Goal: Task Accomplishment & Management: Manage account settings

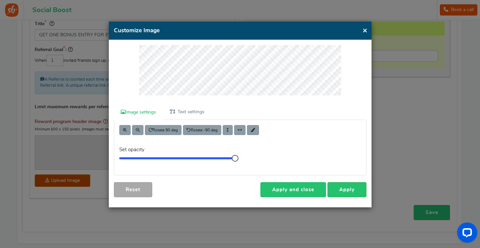
click at [308, 187] on link "Apply and close" at bounding box center [293, 189] width 66 height 15
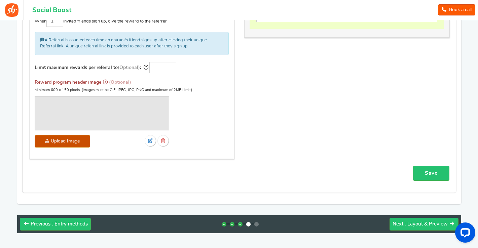
scroll to position [245, 0]
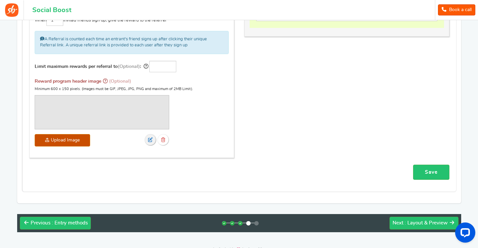
click at [153, 137] on link at bounding box center [151, 140] width 12 height 12
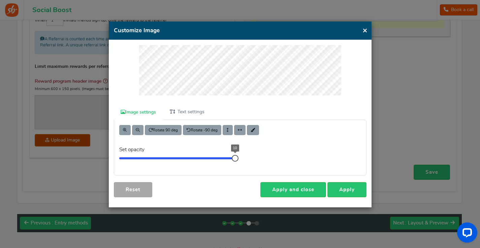
click at [140, 187] on link "Reset" at bounding box center [133, 189] width 38 height 15
click at [370, 33] on div "× Customize Image" at bounding box center [240, 31] width 263 height 19
click at [366, 30] on button "×" at bounding box center [364, 30] width 5 height 8
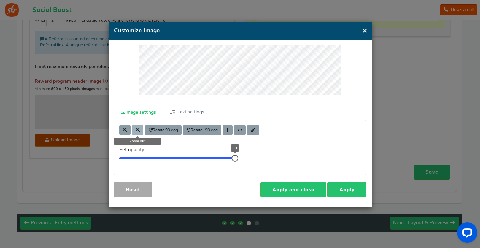
click at [138, 129] on span at bounding box center [138, 130] width 4 height 4
click at [345, 187] on link "Apply" at bounding box center [346, 189] width 39 height 15
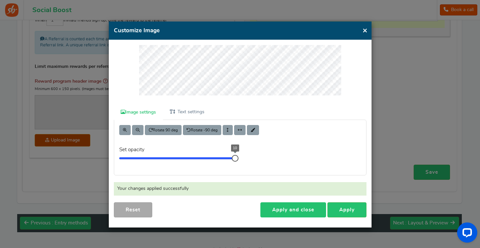
click at [301, 203] on link "Apply and close" at bounding box center [293, 210] width 66 height 15
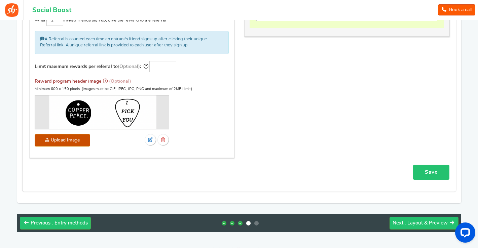
click at [428, 168] on link "Save" at bounding box center [431, 172] width 36 height 15
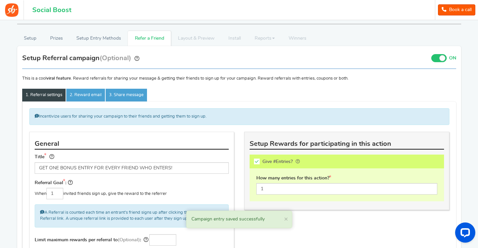
scroll to position [89, 0]
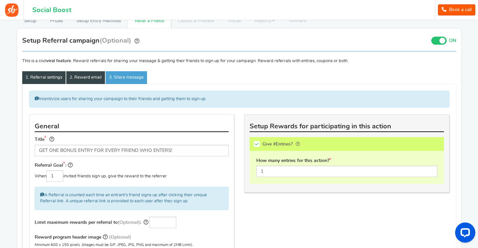
click at [90, 72] on link "2. Reward email" at bounding box center [85, 77] width 39 height 13
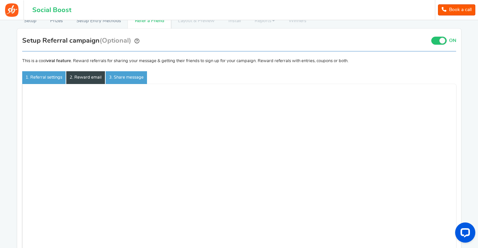
scroll to position [78, 0]
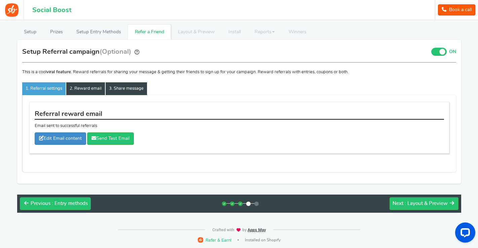
click at [119, 89] on link "3. Share message" at bounding box center [126, 88] width 41 height 13
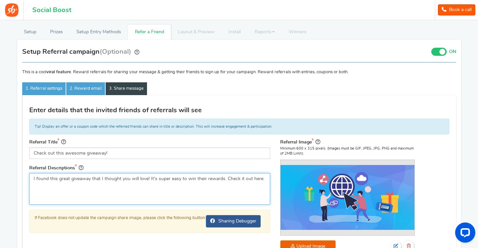
click at [70, 179] on textarea "I found this great giveaway that I thought you will love! It's super easy to wi…" at bounding box center [149, 189] width 241 height 32
click at [84, 188] on textarea "I found this great giveaway that I thought you will love! It's super easy to wi…" at bounding box center [149, 189] width 241 height 32
drag, startPoint x: 252, startPoint y: 179, endPoint x: 178, endPoint y: 178, distance: 74.1
click at [178, 178] on textarea "I found this great giveaway that I thought you will love! It's super easy to wi…" at bounding box center [149, 189] width 241 height 32
click at [99, 179] on textarea "I found this great giveaway that I thought you will love! It's super easy to wi…" at bounding box center [149, 189] width 241 height 32
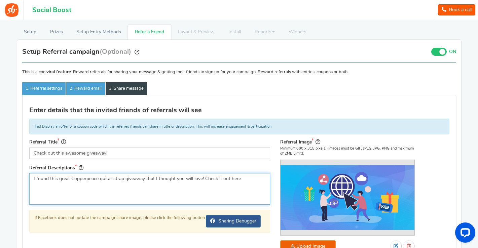
click at [159, 192] on textarea "I found this great giveaway that I thought you will love! It's super easy to wi…" at bounding box center [149, 189] width 241 height 32
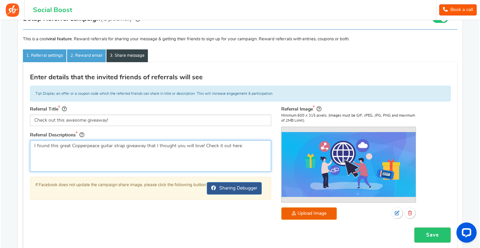
scroll to position [117, 0]
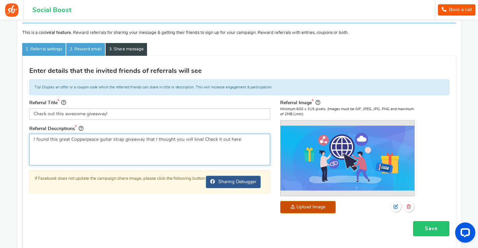
type textarea "I found this great Copperpeace guitar strap giveaway that I thought you will lo…"
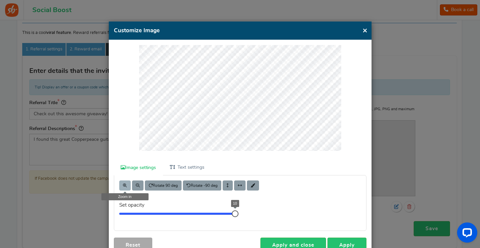
click at [122, 181] on button at bounding box center [124, 186] width 11 height 10
click at [224, 154] on div at bounding box center [240, 102] width 252 height 115
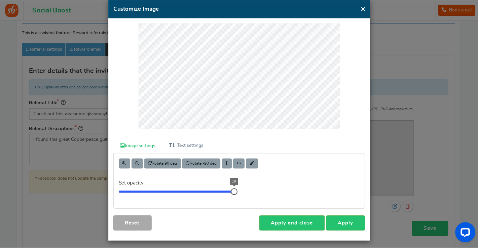
scroll to position [23, 0]
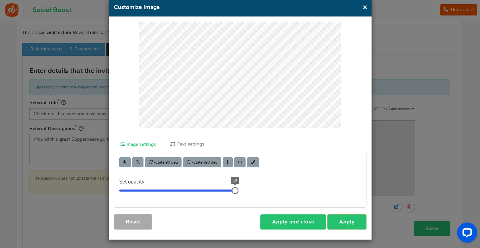
click at [293, 221] on link "Apply and close" at bounding box center [293, 222] width 66 height 15
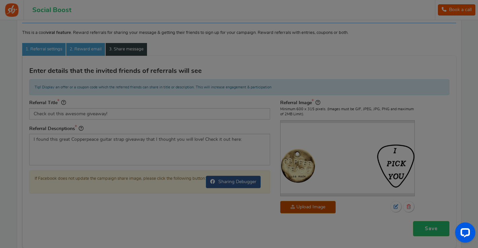
scroll to position [12, 0]
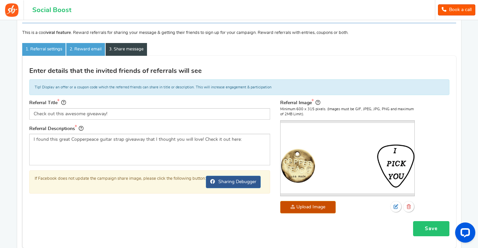
click at [435, 231] on link "Save" at bounding box center [431, 228] width 36 height 15
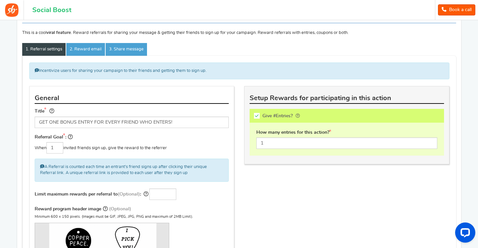
scroll to position [263, 0]
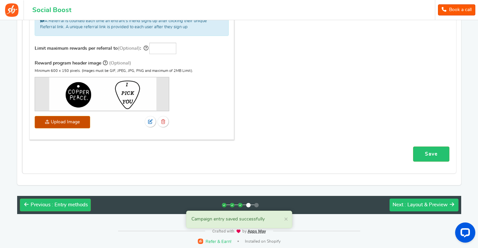
click at [427, 203] on span ": Layout & Preview" at bounding box center [426, 205] width 43 height 5
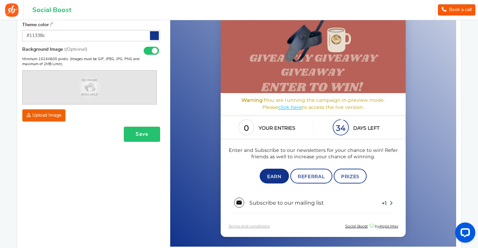
scroll to position [182, 0]
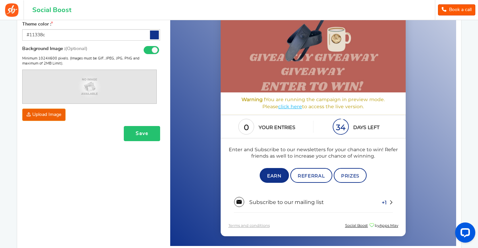
click at [139, 136] on button "Save" at bounding box center [142, 133] width 36 height 15
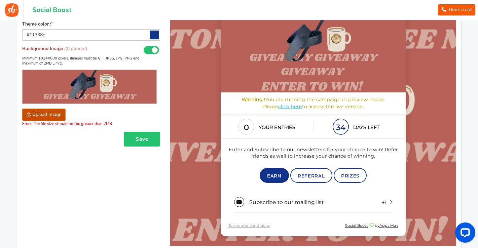
click at [137, 135] on button "Save" at bounding box center [142, 139] width 36 height 15
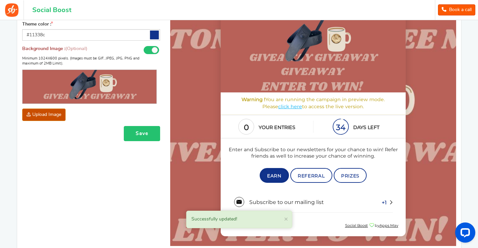
scroll to position [251, 0]
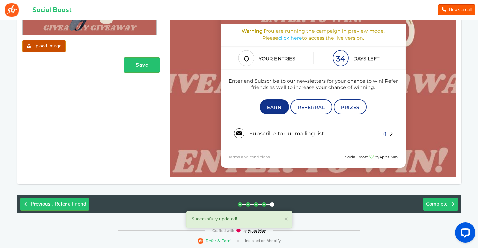
click at [439, 204] on span "Complete" at bounding box center [437, 204] width 22 height 5
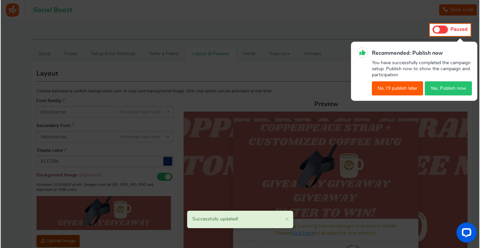
scroll to position [0, 0]
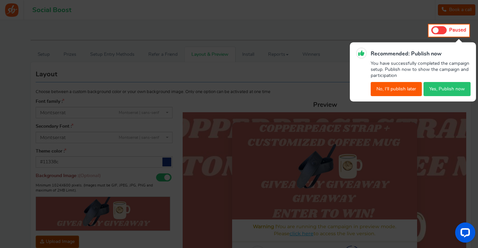
click at [450, 89] on button "Yes, Publish now" at bounding box center [447, 89] width 47 height 14
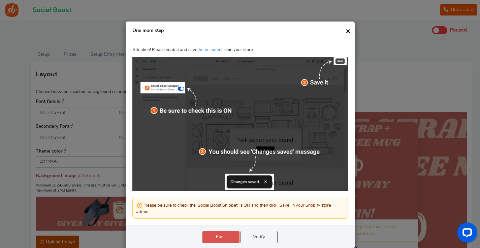
scroll to position [10, 0]
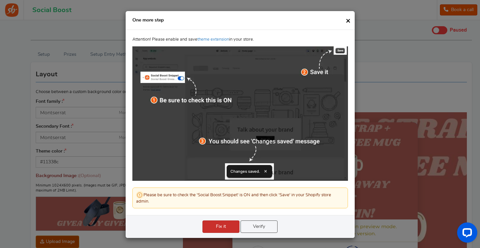
click at [227, 226] on link "Fix it" at bounding box center [220, 227] width 37 height 12
click at [221, 226] on link "Fix it" at bounding box center [220, 227] width 37 height 12
click at [258, 227] on link "Verify" at bounding box center [258, 227] width 37 height 12
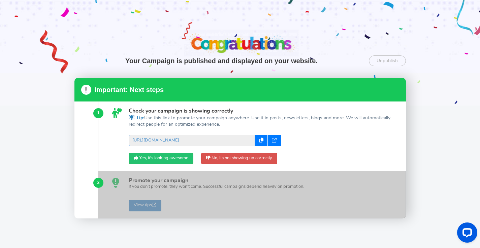
click at [274, 138] on icon at bounding box center [274, 140] width 5 height 5
click at [160, 202] on div at bounding box center [251, 194] width 307 height 47
click at [163, 160] on link "Yes, it's looking awesome" at bounding box center [161, 158] width 65 height 11
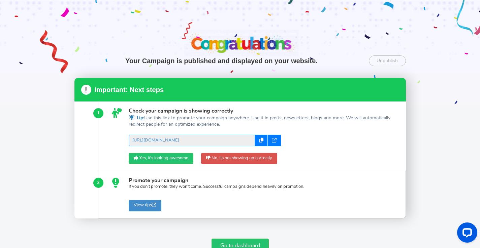
scroll to position [41, 0]
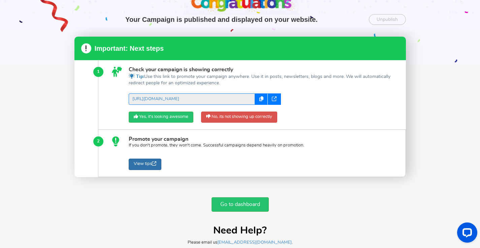
click at [151, 164] on link "View tips" at bounding box center [145, 164] width 33 height 11
click at [235, 206] on link "Go to dashboard" at bounding box center [239, 205] width 57 height 14
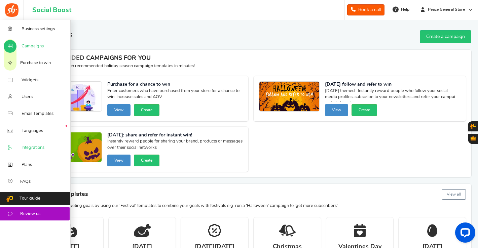
click at [25, 147] on span "Integrations" at bounding box center [33, 148] width 23 height 6
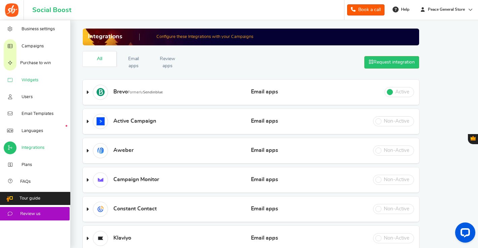
click at [33, 80] on span "Widgets" at bounding box center [30, 80] width 17 height 6
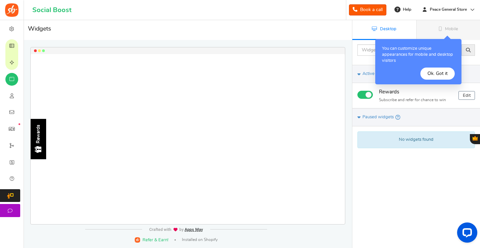
click at [438, 75] on button "Ok. Got it" at bounding box center [437, 74] width 34 height 12
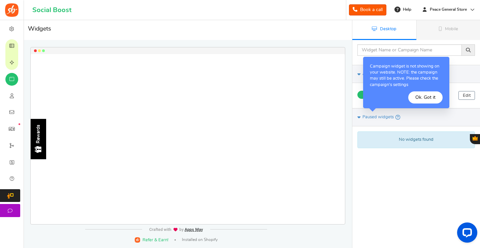
click at [430, 99] on button "Ok. Got it" at bounding box center [425, 98] width 34 height 12
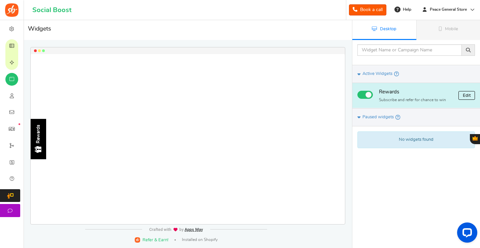
click at [465, 95] on link "Edit" at bounding box center [466, 95] width 16 height 9
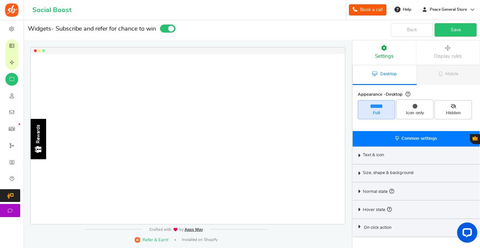
select select "left-side-drawer"
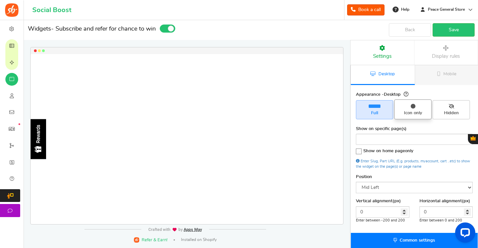
click at [410, 109] on span "Icon only" at bounding box center [412, 110] width 37 height 20
click at [413, 105] on input "Icon only" at bounding box center [415, 103] width 4 height 4
radio input "true"
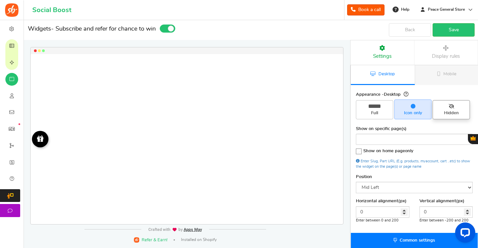
click at [444, 110] on span "Hidden" at bounding box center [451, 113] width 31 height 6
click at [452, 106] on input "Hidden" at bounding box center [454, 104] width 4 height 4
radio input "true"
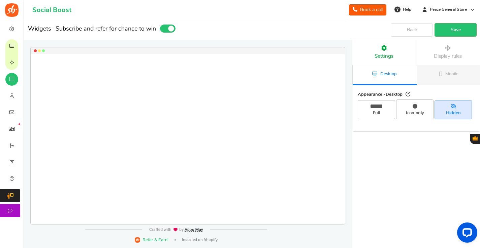
click at [387, 56] on span "Settings" at bounding box center [383, 56] width 19 height 5
click at [421, 113] on span "Icon only" at bounding box center [414, 113] width 31 height 6
click at [419, 105] on input "Icon only" at bounding box center [417, 103] width 4 height 4
radio input "true"
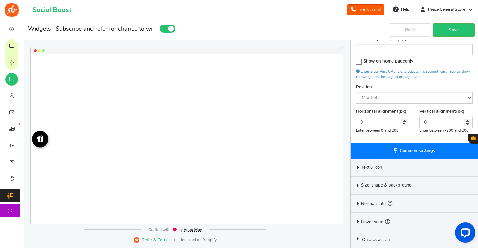
scroll to position [90, 0]
click at [371, 165] on span "Text & icon" at bounding box center [371, 168] width 21 height 6
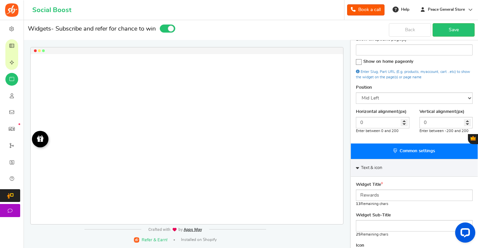
scroll to position [126, 0]
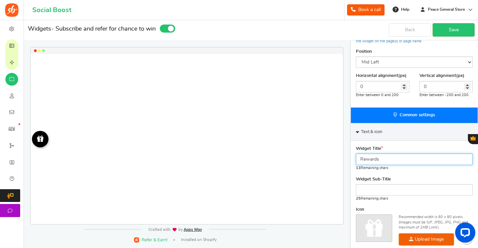
drag, startPoint x: 381, startPoint y: 160, endPoint x: 358, endPoint y: 160, distance: 23.2
click at [357, 160] on input "Rewards" at bounding box center [414, 159] width 117 height 11
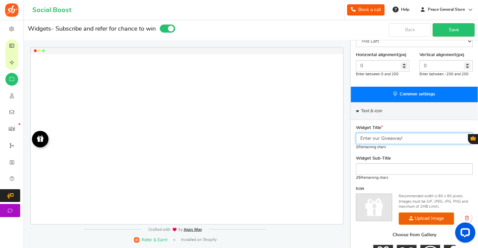
scroll to position [154, 0]
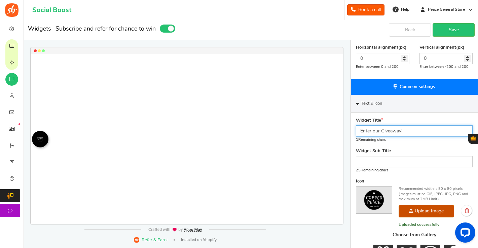
click at [382, 131] on input "Enter our Giveaway!" at bounding box center [414, 131] width 117 height 11
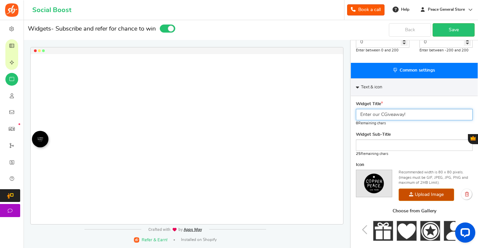
scroll to position [169, 0]
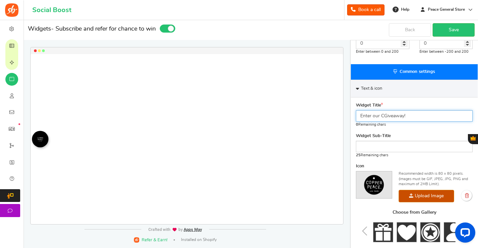
click at [413, 116] on input "Enter our CGiveaway!" at bounding box center [414, 115] width 117 height 11
click at [385, 115] on input "Enter our CGiveaway!" at bounding box center [414, 115] width 117 height 11
type input "Enter our Giveaway!"
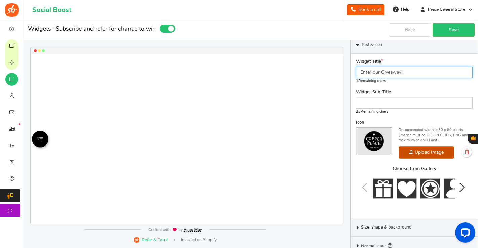
scroll to position [213, 0]
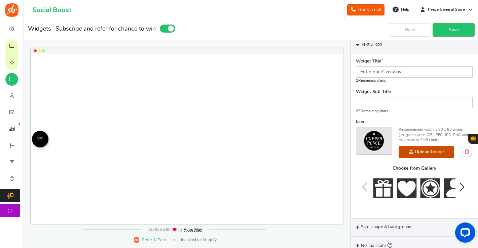
click at [462, 185] on icon "Next slide" at bounding box center [462, 187] width 8 height 13
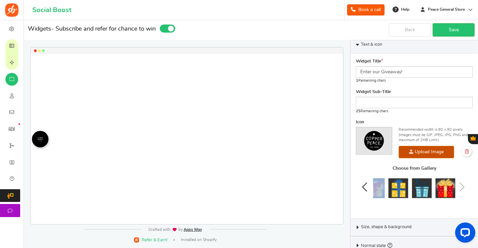
click at [462, 185] on div "Choose from Gallery" at bounding box center [414, 187] width 117 height 42
click at [454, 31] on link "Save" at bounding box center [454, 29] width 42 height 13
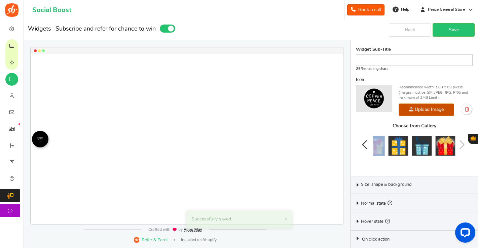
scroll to position [255, 0]
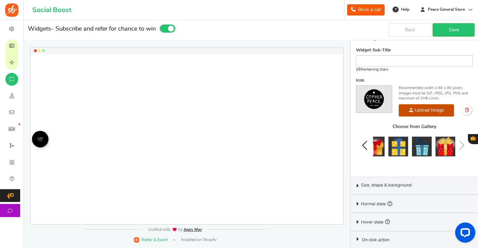
click at [368, 185] on span "Size, shape & background" at bounding box center [386, 186] width 51 height 6
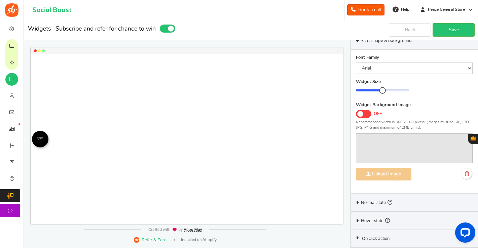
scroll to position [234, 0]
click at [393, 91] on div at bounding box center [383, 92] width 54 height 2
click at [401, 91] on div at bounding box center [383, 92] width 54 height 2
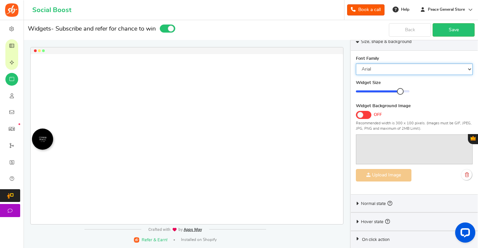
select select "'Trebuchet MS', Helvetica"
click at [448, 31] on link "Save" at bounding box center [454, 29] width 42 height 13
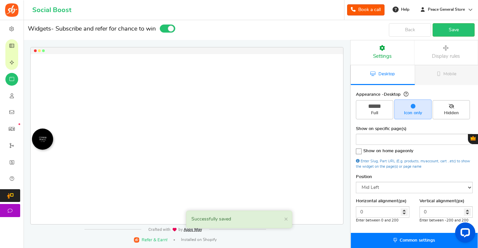
scroll to position [0, 0]
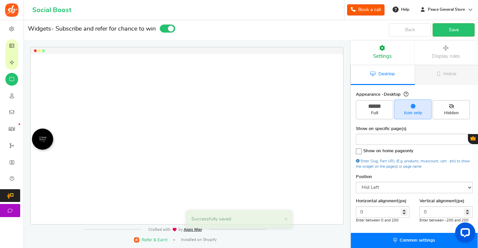
click at [450, 55] on span "Display rules" at bounding box center [446, 56] width 28 height 5
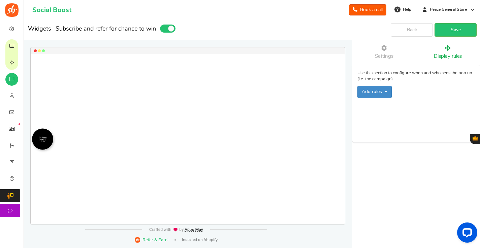
click at [388, 58] on span "Settings" at bounding box center [384, 56] width 19 height 5
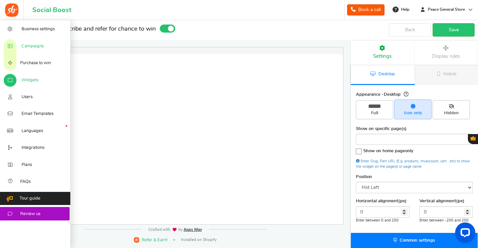
click at [40, 47] on span "Campaigns" at bounding box center [33, 46] width 22 height 6
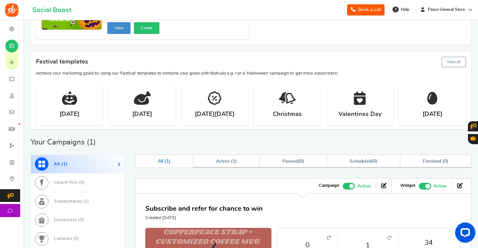
scroll to position [228, 0]
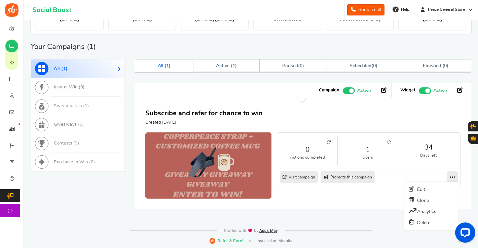
click at [453, 176] on icon at bounding box center [452, 177] width 5 height 6
click at [454, 178] on icon at bounding box center [452, 177] width 5 height 6
click at [444, 189] on link "Edit" at bounding box center [431, 189] width 50 height 11
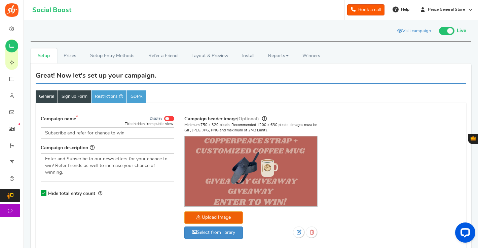
click at [68, 97] on link "Sign up Form" at bounding box center [74, 97] width 33 height 13
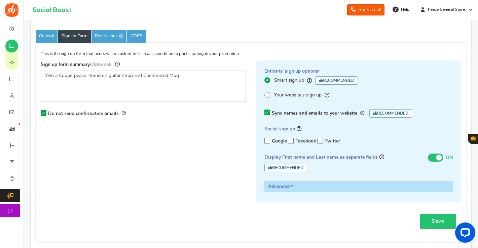
scroll to position [65, 0]
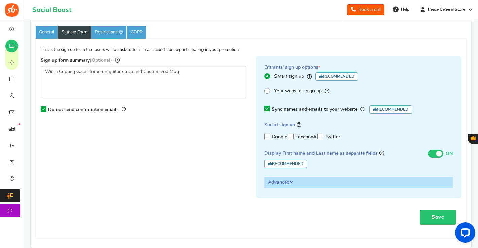
click at [286, 181] on h3 "Advanced" at bounding box center [359, 183] width 188 height 10
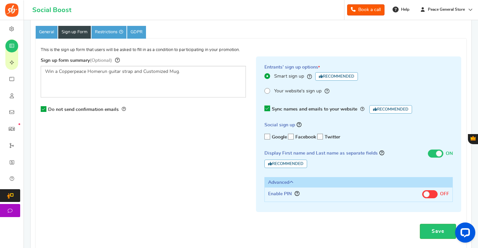
click at [203, 166] on div "Sign up form summary (Optional) Win a Copperpeace Homerun guitar strap and Cust…" at bounding box center [251, 138] width 431 height 163
click at [431, 232] on link "Save" at bounding box center [438, 231] width 36 height 15
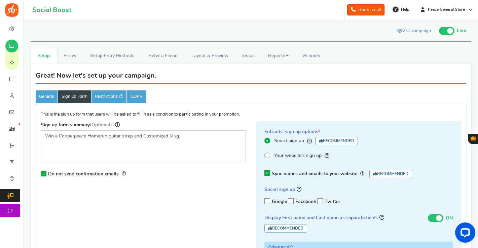
scroll to position [0, 0]
click at [128, 55] on link "Setup Entry Methods" at bounding box center [112, 55] width 58 height 15
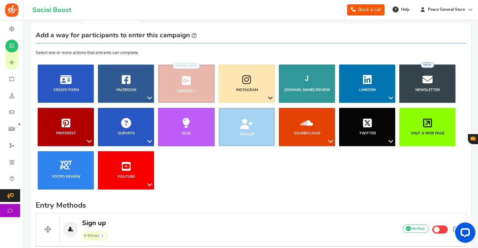
scroll to position [39, 0]
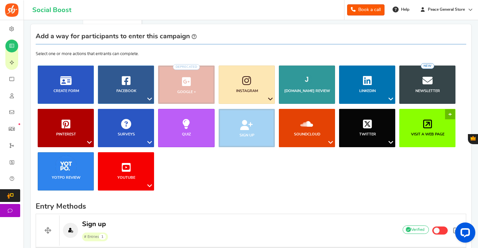
click at [419, 128] on link "Visit a web page" at bounding box center [428, 128] width 56 height 38
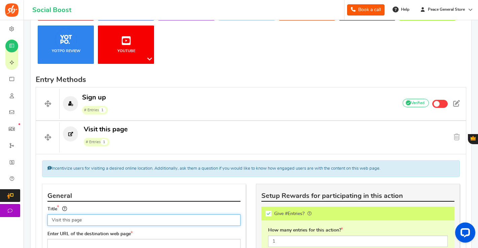
scroll to position [45, 0]
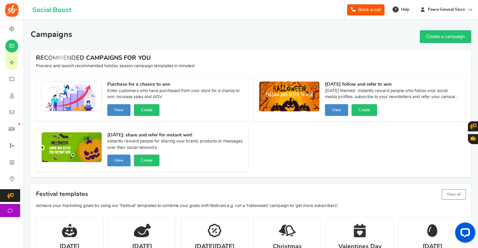
scroll to position [2, 0]
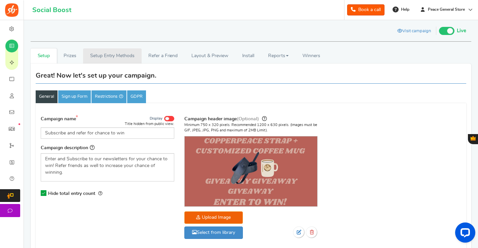
click at [115, 53] on link "Setup Entry Methods" at bounding box center [112, 55] width 58 height 15
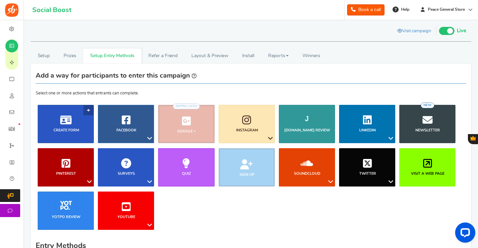
click at [74, 134] on link "Create Form" at bounding box center [66, 124] width 56 height 38
click at [246, 163] on li "Sign up" at bounding box center [247, 167] width 60 height 38
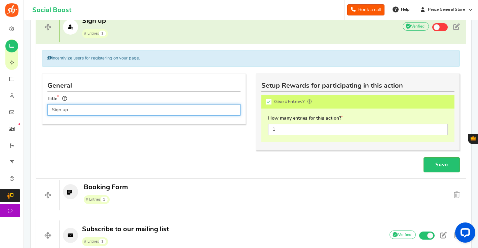
scroll to position [322, 0]
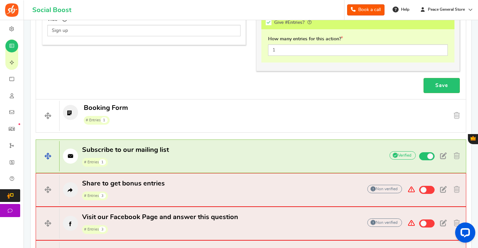
click at [290, 153] on p "Subscribe to our mailing list # Entries 1" at bounding box center [219, 157] width 318 height 22
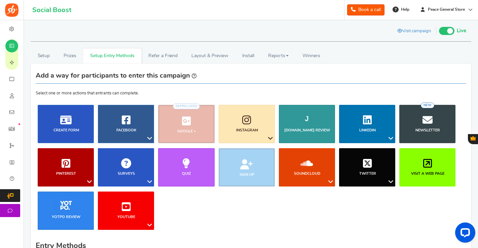
scroll to position [0, 0]
click at [419, 174] on b "Visit a web page" at bounding box center [427, 174] width 33 height 4
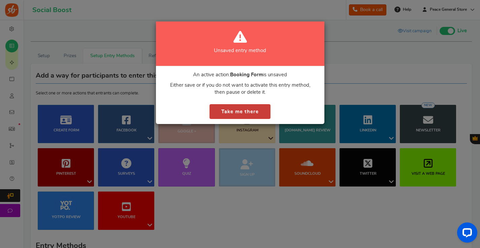
click at [257, 114] on button "Take me there" at bounding box center [239, 111] width 61 height 15
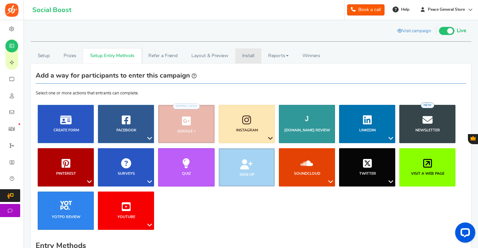
click at [255, 55] on link "Install" at bounding box center [248, 55] width 26 height 15
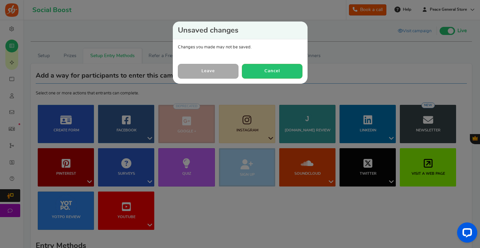
click at [233, 71] on link "Leave" at bounding box center [208, 71] width 61 height 14
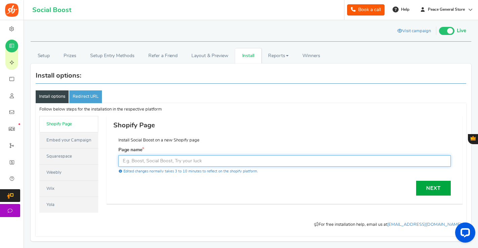
click at [177, 160] on input "text" at bounding box center [284, 160] width 333 height 11
type input "Giveaway"
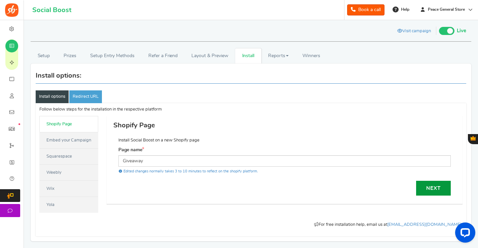
click at [430, 189] on link "Next" at bounding box center [433, 188] width 35 height 15
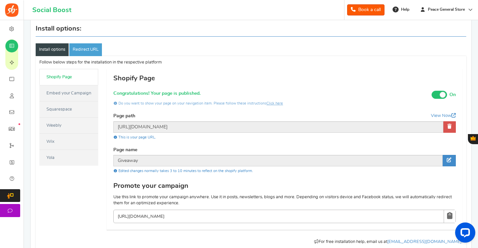
scroll to position [48, 0]
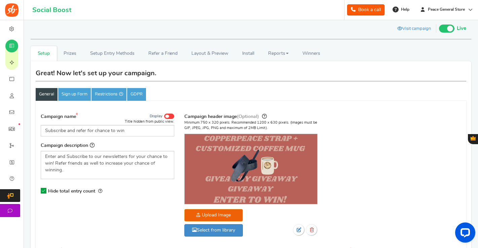
scroll to position [2, 0]
click at [255, 51] on link "Install" at bounding box center [248, 53] width 26 height 15
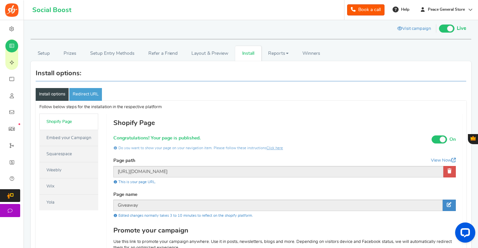
scroll to position [32, 0]
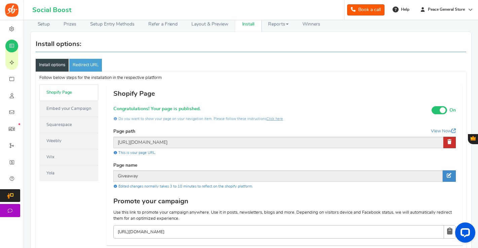
click at [448, 141] on icon at bounding box center [450, 142] width 4 height 5
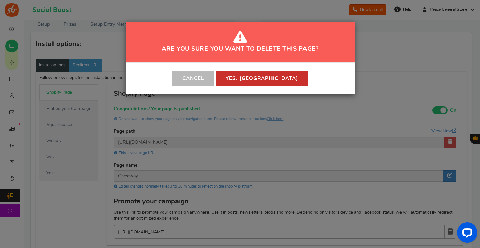
click at [269, 81] on button "Yes. Delete" at bounding box center [261, 78] width 93 height 15
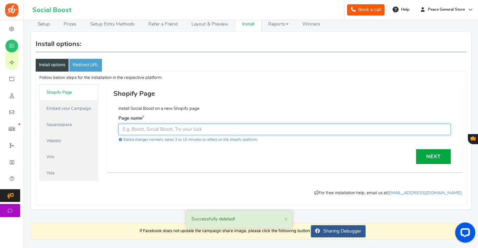
click at [219, 134] on input "text" at bounding box center [284, 129] width 333 height 11
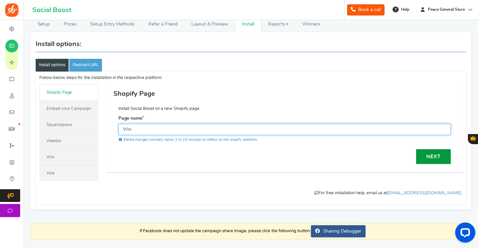
type input "Win"
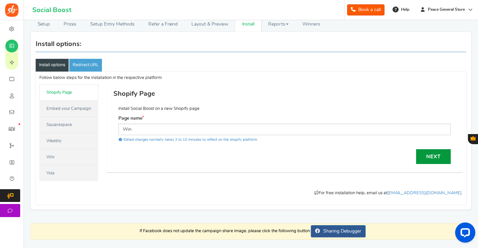
click at [434, 155] on link "Next" at bounding box center [433, 156] width 35 height 15
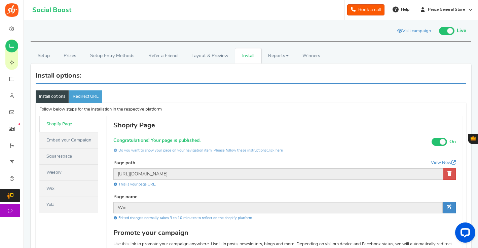
scroll to position [0, 0]
click at [41, 53] on link "Setup" at bounding box center [44, 55] width 26 height 15
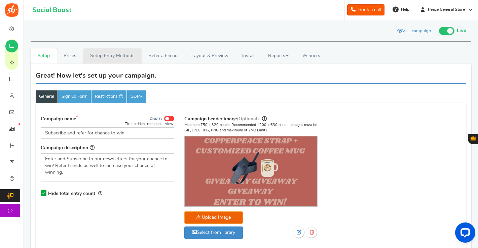
click at [119, 56] on link "Setup Entry Methods" at bounding box center [112, 55] width 58 height 15
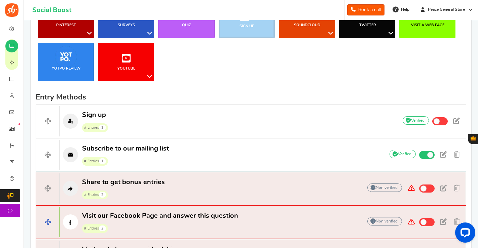
scroll to position [138, 0]
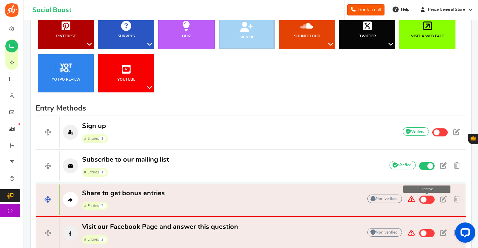
click at [424, 200] on span at bounding box center [424, 200] width 6 height 6
click at [0, 0] on input "Inactive" at bounding box center [0, 0] width 0 height 0
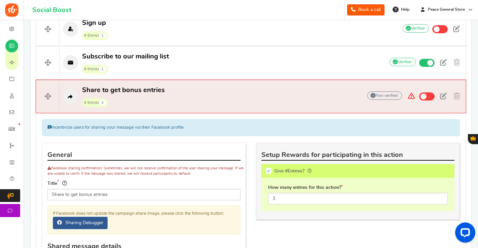
scroll to position [285, 0]
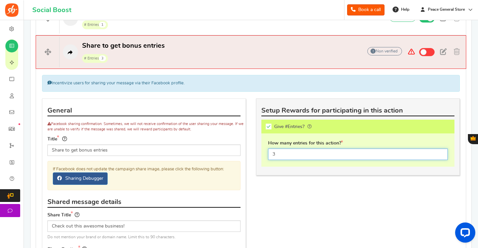
click at [291, 151] on input "3" at bounding box center [358, 154] width 180 height 11
click at [284, 153] on input "3" at bounding box center [358, 154] width 180 height 11
type input "1"
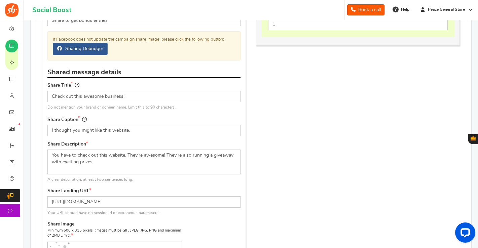
scroll to position [415, 0]
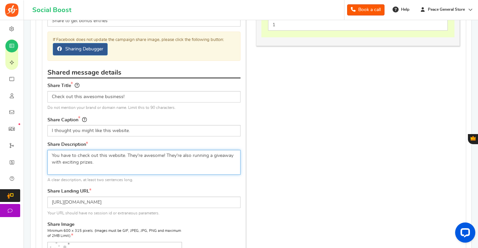
drag, startPoint x: 124, startPoint y: 154, endPoint x: 107, endPoint y: 154, distance: 17.5
click at [107, 154] on textarea "You have to check out this website. They're awesome! They're also running a giv…" at bounding box center [143, 162] width 193 height 25
click at [208, 160] on textarea "You have to check out this website. They're awesome! They're also running a giv…" at bounding box center [143, 162] width 193 height 25
click at [232, 155] on textarea "You have to check out this website. They're awesome! They're also running a giv…" at bounding box center [143, 162] width 193 height 25
click at [212, 160] on textarea "You have to check out this website. They're awesome! They're also running a giv…" at bounding box center [143, 162] width 193 height 25
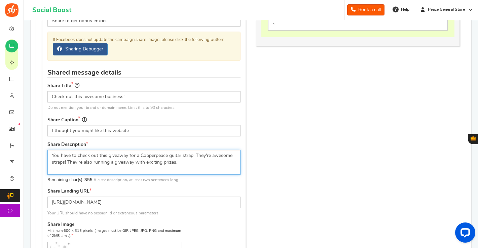
click at [193, 153] on textarea "You have to check out this website. They're awesome! They're also running a giv…" at bounding box center [143, 162] width 193 height 25
click at [208, 160] on textarea "You have to check out this website. They're awesome! They're also running a giv…" at bounding box center [143, 162] width 193 height 25
drag, startPoint x: 184, startPoint y: 161, endPoint x: 68, endPoint y: 161, distance: 116.1
click at [68, 161] on textarea "You have to check out this website. They're awesome! They're also running a giv…" at bounding box center [143, 162] width 193 height 25
type textarea "You have to check out this giveaway for a Copperpeace guitar strap. They're awe…"
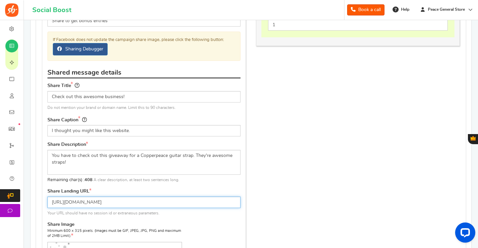
click at [124, 200] on input "[URL][DOMAIN_NAME]" at bounding box center [143, 202] width 193 height 11
paste input "peacegeneralstore.com/pages/win"
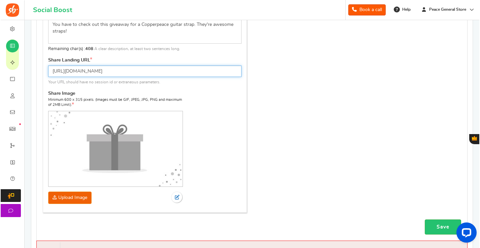
scroll to position [545, 0]
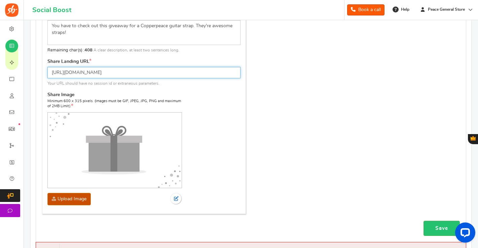
type input "https://peacegeneralstore.com/pages/win"
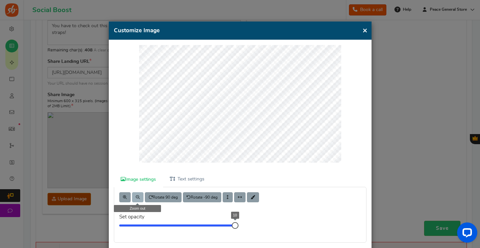
click at [136, 196] on span at bounding box center [138, 198] width 4 height 4
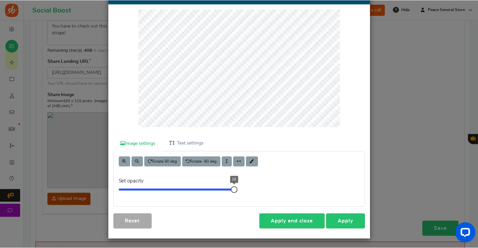
scroll to position [35, 0]
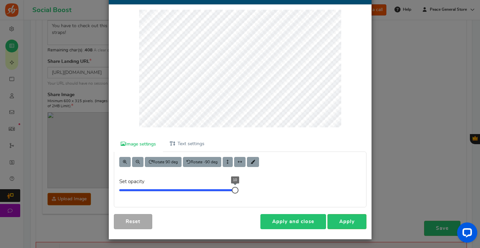
click at [308, 221] on link "Apply and close" at bounding box center [293, 221] width 66 height 15
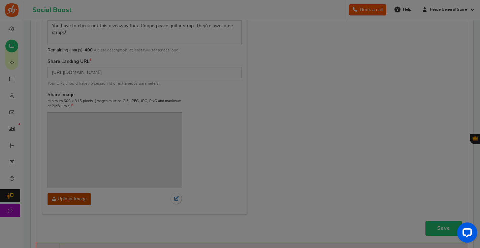
scroll to position [24, 0]
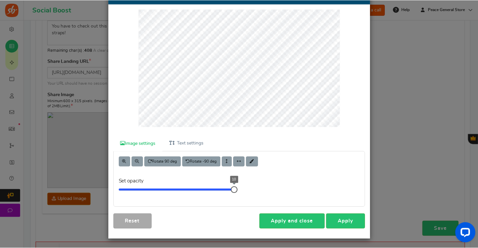
scroll to position [35, 0]
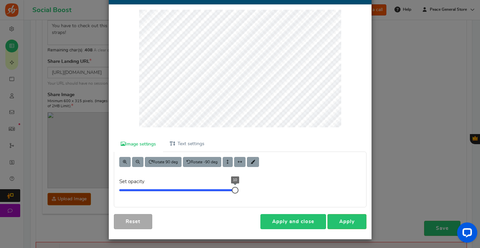
click at [312, 220] on link "Apply and close" at bounding box center [293, 221] width 66 height 15
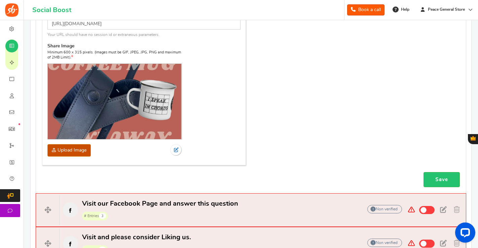
scroll to position [593, 0]
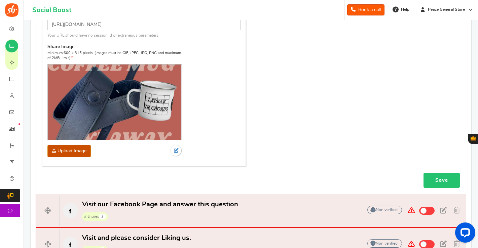
click at [441, 176] on link "Save" at bounding box center [442, 180] width 36 height 15
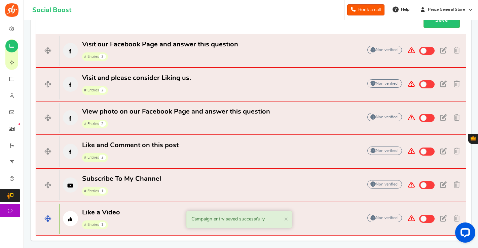
scroll to position [753, 0]
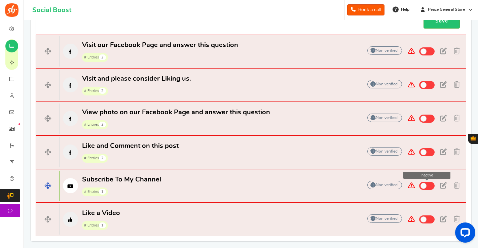
click at [423, 183] on span at bounding box center [424, 186] width 6 height 6
click at [0, 0] on input "Inactive" at bounding box center [0, 0] width 0 height 0
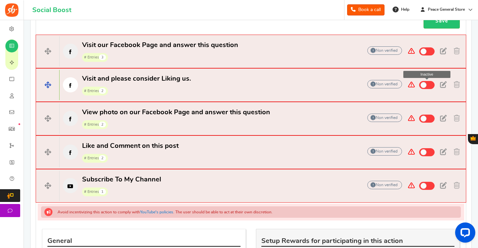
click at [424, 82] on span at bounding box center [424, 85] width 6 height 6
click at [0, 0] on input "Inactive" at bounding box center [0, 0] width 0 height 0
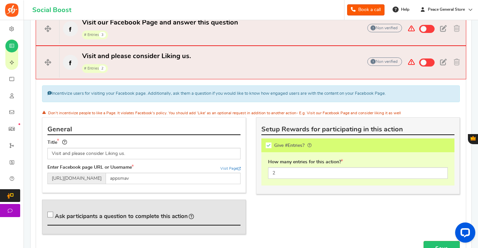
scroll to position [790, 0]
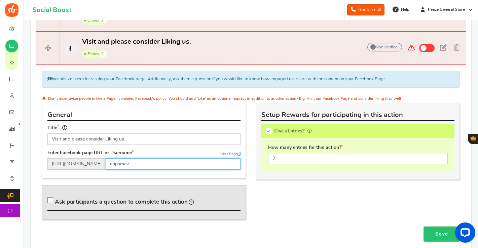
drag, startPoint x: 140, startPoint y: 160, endPoint x: 115, endPoint y: 160, distance: 24.6
click at [115, 160] on input "appsmav" at bounding box center [173, 164] width 135 height 11
type input "copperpeace"
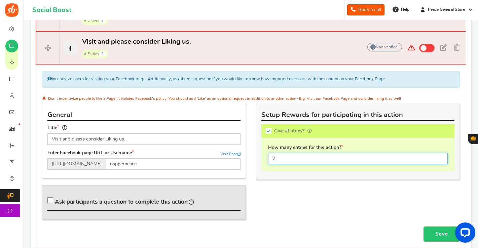
click at [276, 156] on input "2" at bounding box center [358, 158] width 180 height 11
type input "1"
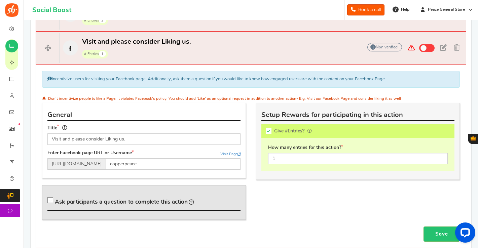
click at [305, 179] on div "This campaign category can have no rewards for any action Setup Rewards for par…" at bounding box center [358, 144] width 214 height 83
click at [440, 230] on link "Save" at bounding box center [442, 234] width 36 height 15
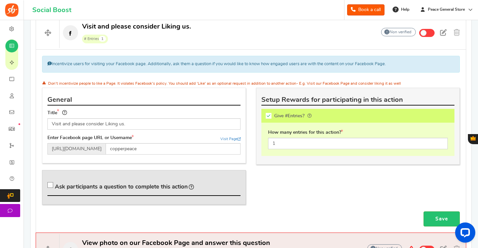
scroll to position [805, 0]
click at [441, 212] on link "Save" at bounding box center [442, 218] width 36 height 15
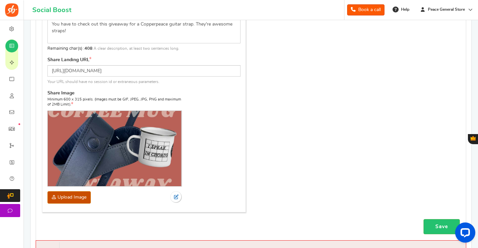
scroll to position [572, 0]
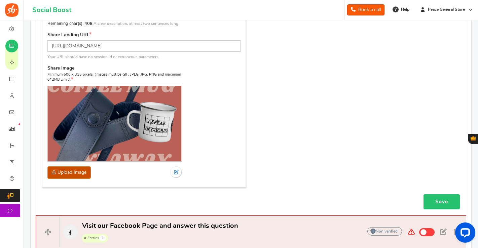
click at [442, 201] on link "Save" at bounding box center [442, 202] width 36 height 15
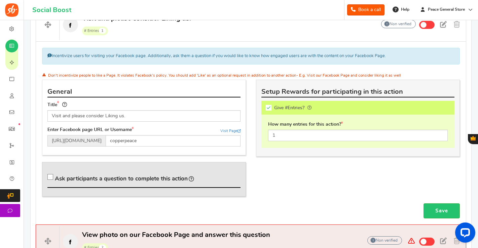
scroll to position [810, 0]
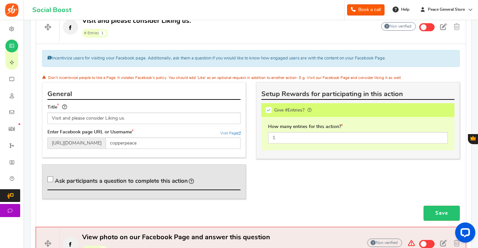
click at [49, 177] on icon at bounding box center [51, 180] width 6 height 6
click at [49, 178] on input "Ask participants a question to complete this action" at bounding box center [51, 181] width 7 height 7
checkbox input "true"
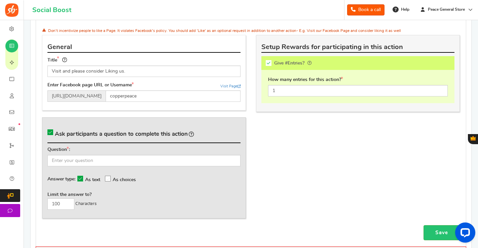
scroll to position [857, 0]
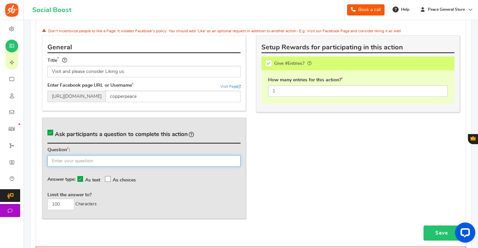
click at [113, 157] on input "text" at bounding box center [143, 160] width 193 height 11
click at [108, 156] on input "What's your favorite guitar?" at bounding box center [143, 160] width 193 height 11
type input "What's your favorite guitar to play?"
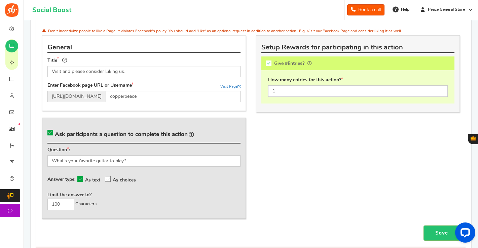
click at [177, 176] on div "Answer type: As text As choices" at bounding box center [143, 179] width 193 height 15
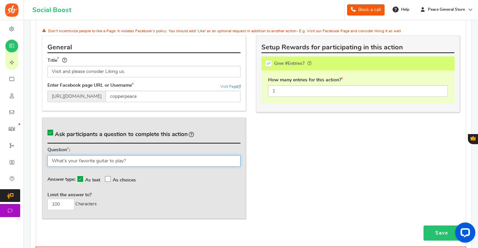
drag, startPoint x: 124, startPoint y: 156, endPoint x: 116, endPoint y: 156, distance: 7.4
click at [116, 156] on input "What's your favorite guitar to play?" at bounding box center [143, 160] width 193 height 11
click at [123, 157] on input "What's your favorite guitar to play?" at bounding box center [143, 160] width 193 height 11
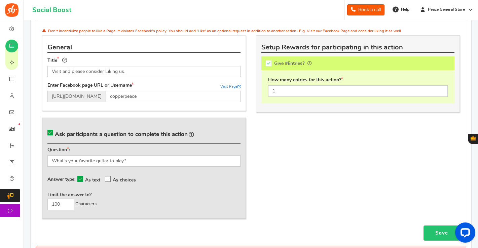
click at [169, 175] on div "Answer type: As text As choices" at bounding box center [143, 179] width 193 height 15
click at [440, 228] on link "Save" at bounding box center [442, 233] width 36 height 15
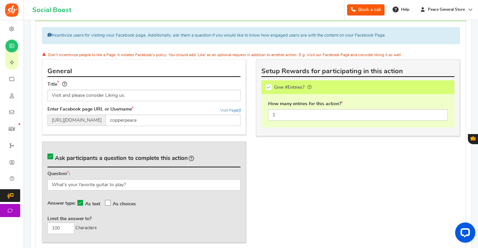
scroll to position [844, 0]
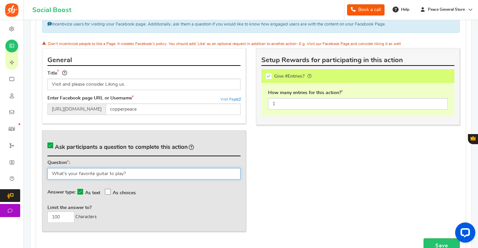
click at [137, 169] on input "What's your favorite guitar to play?" at bounding box center [143, 173] width 193 height 11
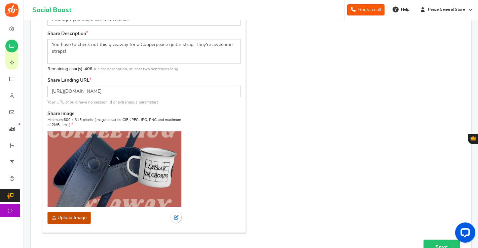
scroll to position [624, 0]
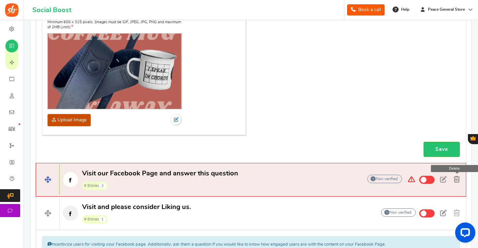
click at [457, 176] on span at bounding box center [457, 179] width 6 height 7
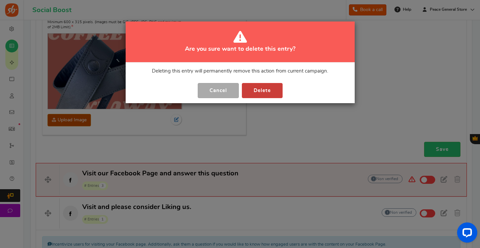
click at [261, 90] on button "Delete" at bounding box center [262, 90] width 41 height 15
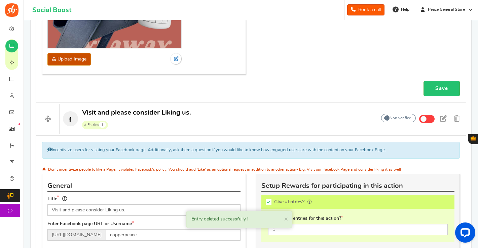
scroll to position [732, 0]
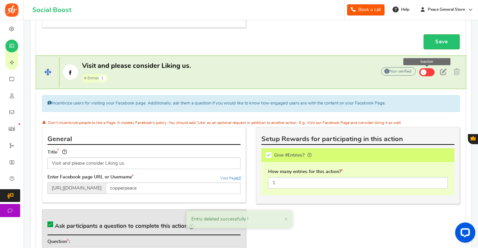
click at [422, 69] on span at bounding box center [424, 72] width 6 height 6
click at [0, 0] on input "Inactive" at bounding box center [0, 0] width 0 height 0
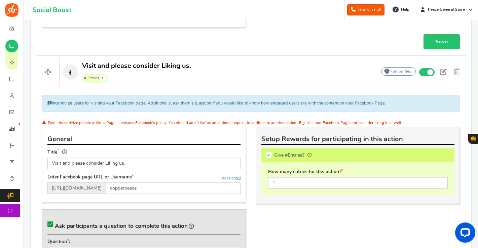
scroll to position [852, 0]
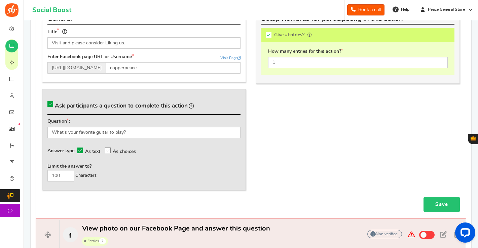
click at [440, 197] on link "Save" at bounding box center [442, 204] width 36 height 15
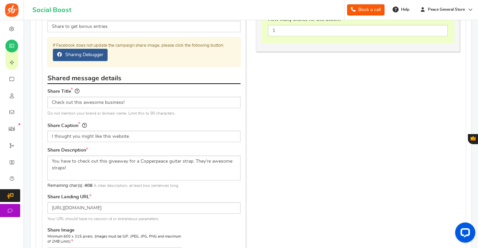
scroll to position [409, 0]
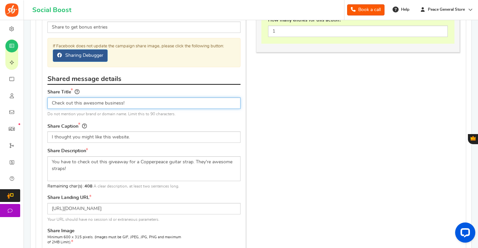
click at [106, 103] on input "Check out this awesome business!" at bounding box center [143, 103] width 193 height 11
drag, startPoint x: 123, startPoint y: 103, endPoint x: 105, endPoint y: 103, distance: 17.8
click at [104, 103] on input "Check out this awesome business!" at bounding box center [143, 103] width 193 height 11
type input "Check out this awesome Copperpeace giveaway!"
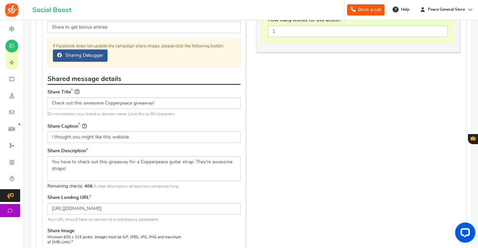
click at [172, 124] on div "Share Caption I thought you might like this website." at bounding box center [143, 133] width 193 height 21
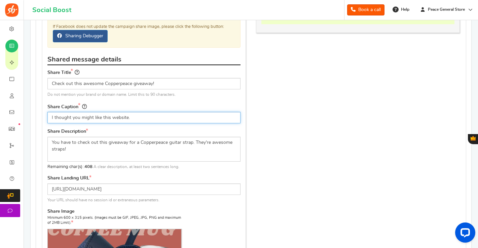
click at [139, 117] on input "I thought you might like this website." at bounding box center [143, 117] width 193 height 11
drag, startPoint x: 135, startPoint y: 117, endPoint x: 111, endPoint y: 117, distance: 24.2
click at [111, 117] on input "I thought you might like this website." at bounding box center [143, 117] width 193 height 11
click at [140, 120] on input "I thought you might like this website." at bounding box center [143, 117] width 193 height 11
drag, startPoint x: 136, startPoint y: 116, endPoint x: 47, endPoint y: 116, distance: 88.2
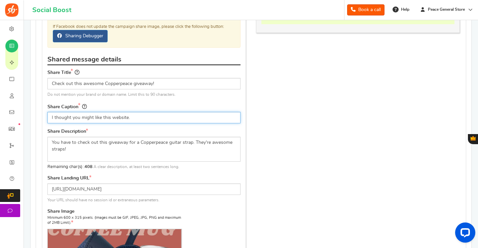
click at [47, 115] on input "I thought you might like this website." at bounding box center [143, 117] width 193 height 11
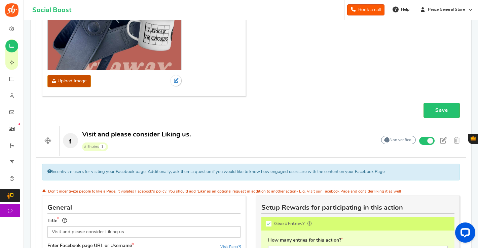
scroll to position [662, 0]
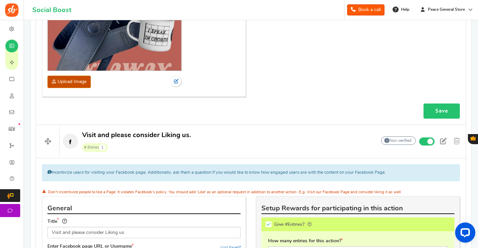
type input "Attention guitar players-"
click at [448, 110] on link "Save" at bounding box center [442, 111] width 36 height 15
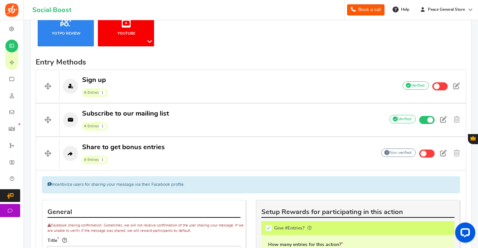
scroll to position [171, 0]
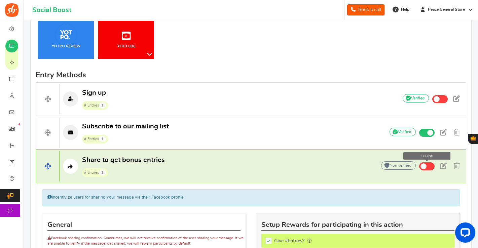
click at [424, 166] on span at bounding box center [424, 167] width 6 height 6
click at [0, 0] on input "Inactive" at bounding box center [0, 0] width 0 height 0
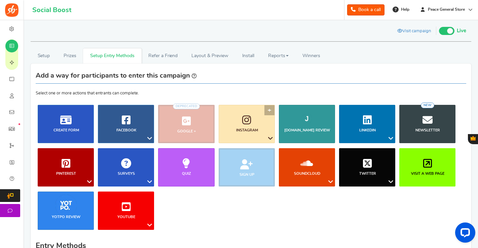
scroll to position [0, 0]
click at [164, 55] on link "Refer a Friend" at bounding box center [163, 55] width 43 height 15
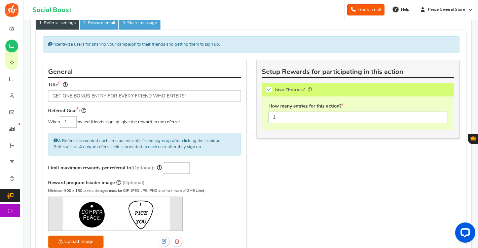
scroll to position [182, 0]
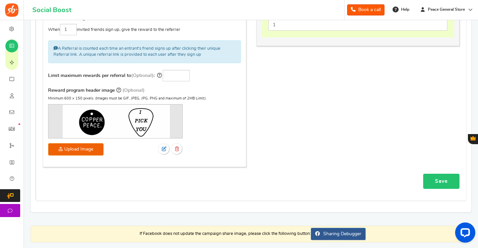
click at [436, 177] on link "Save" at bounding box center [441, 181] width 36 height 15
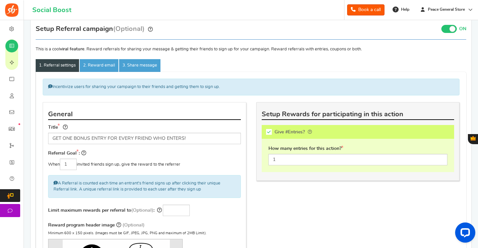
scroll to position [0, 0]
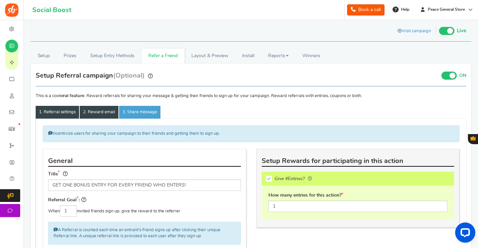
click at [90, 110] on link "2. Reward email" at bounding box center [99, 112] width 39 height 13
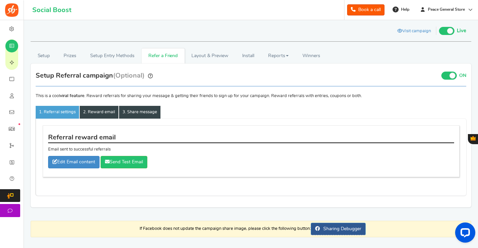
click at [140, 111] on link "3. Share message" at bounding box center [139, 112] width 41 height 13
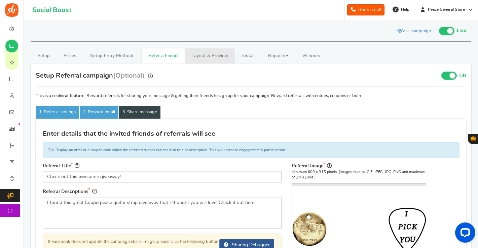
click at [202, 59] on link "Layout & Preview" at bounding box center [210, 55] width 50 height 15
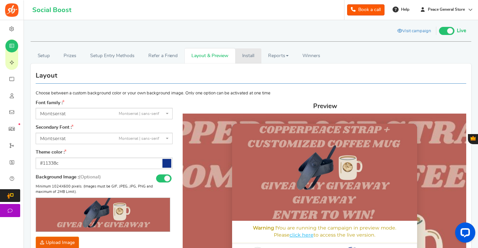
click at [248, 54] on link "Install" at bounding box center [248, 55] width 26 height 15
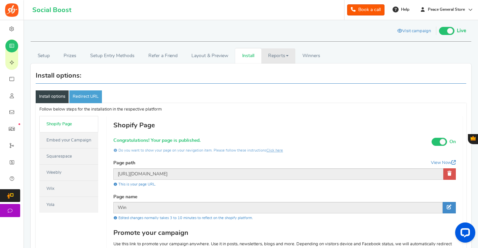
click at [280, 56] on link "Reports" at bounding box center [279, 55] width 34 height 15
click at [310, 54] on span "Winners" at bounding box center [312, 56] width 18 height 5
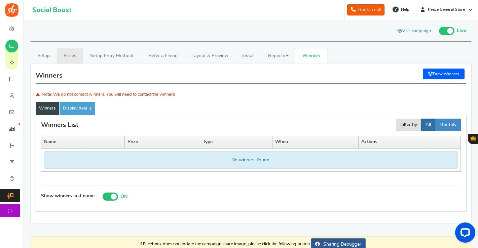
click at [67, 57] on link "Prizes" at bounding box center [70, 55] width 27 height 15
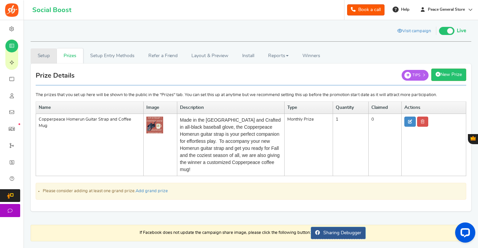
click at [45, 56] on link "Setup" at bounding box center [44, 55] width 26 height 15
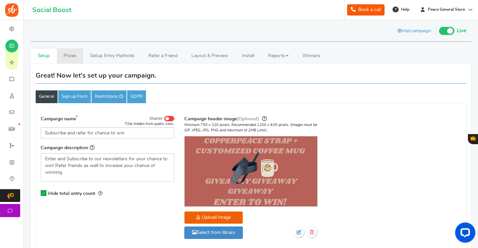
click at [75, 56] on link "Prizes" at bounding box center [70, 55] width 27 height 15
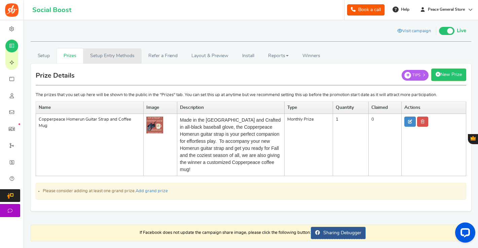
click at [100, 56] on link "Setup Entry Methods" at bounding box center [112, 55] width 58 height 15
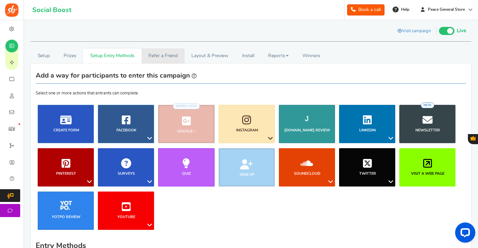
click at [154, 54] on link "Refer a Friend" at bounding box center [163, 55] width 43 height 15
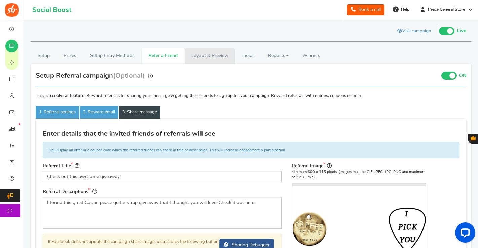
click at [200, 58] on link "Layout & Preview" at bounding box center [210, 55] width 50 height 15
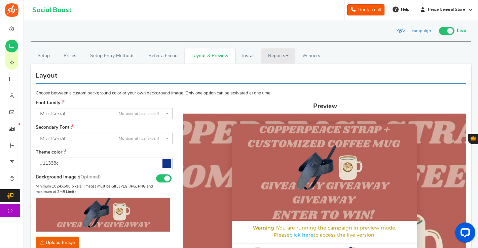
click at [278, 58] on link "Reports" at bounding box center [279, 55] width 34 height 15
click at [300, 85] on link "Entries" at bounding box center [289, 90] width 54 height 10
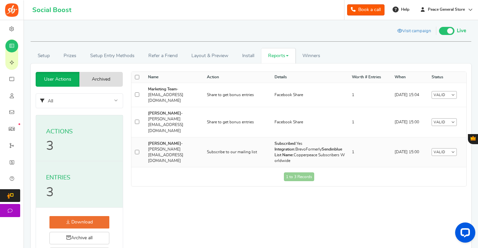
click at [138, 150] on input "checkbox" at bounding box center [137, 152] width 4 height 4
checkbox input "true"
click at [137, 120] on input "checkbox" at bounding box center [137, 122] width 4 height 4
checkbox input "true"
click at [137, 93] on input "checkbox" at bounding box center [137, 95] width 4 height 4
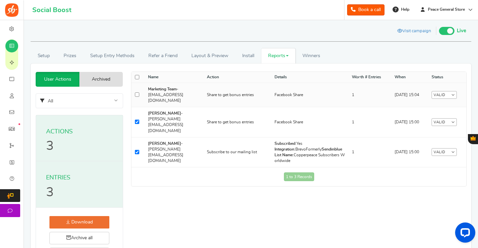
checkbox input "true"
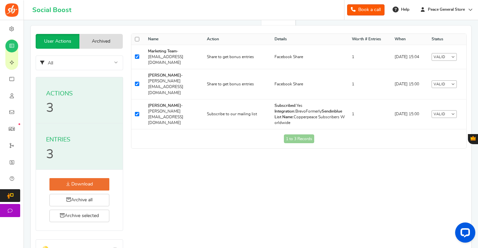
scroll to position [39, 0]
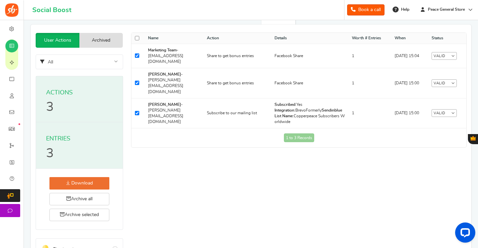
click at [83, 181] on link "Download" at bounding box center [79, 183] width 60 height 12
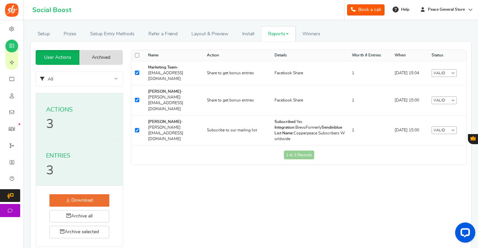
scroll to position [22, 0]
click at [92, 213] on link "Archive all" at bounding box center [79, 216] width 60 height 12
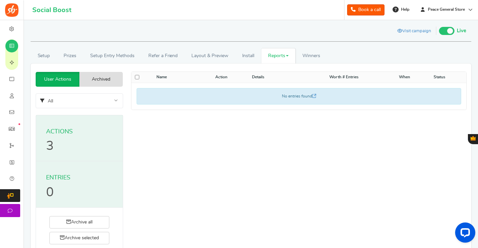
scroll to position [0, 0]
click at [104, 59] on link "Setup Entry Methods" at bounding box center [112, 55] width 58 height 15
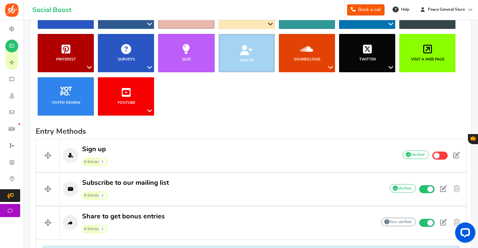
scroll to position [161, 0]
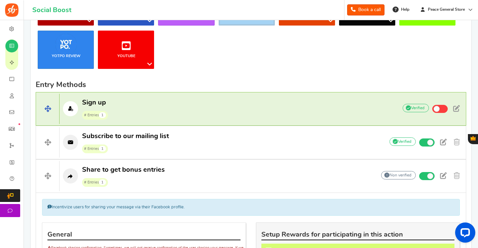
click at [221, 110] on p "Sign up # Entries 1" at bounding box center [226, 109] width 332 height 22
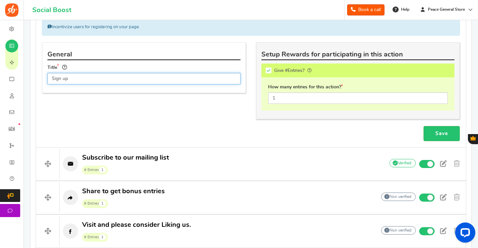
scroll to position [335, 0]
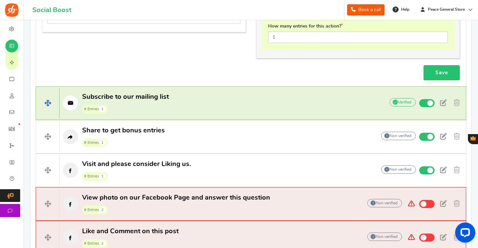
click at [209, 98] on p "Subscribe to our mailing list # Entries 1" at bounding box center [219, 104] width 318 height 22
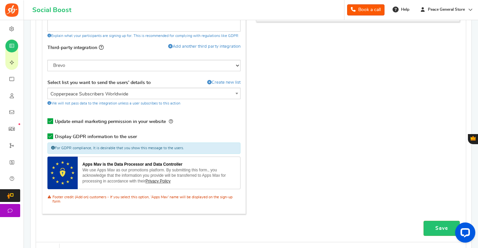
scroll to position [408, 0]
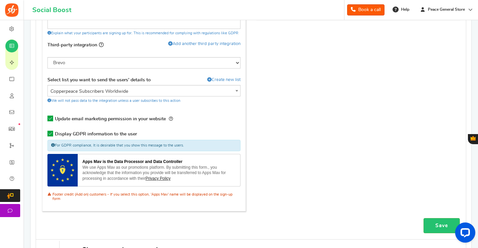
click at [324, 158] on div "General Title Subscribe to our mailing list Description Explain what your parti…" at bounding box center [251, 80] width 428 height 276
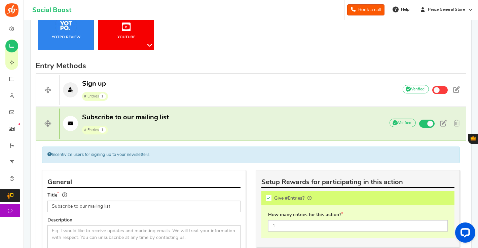
scroll to position [231, 0]
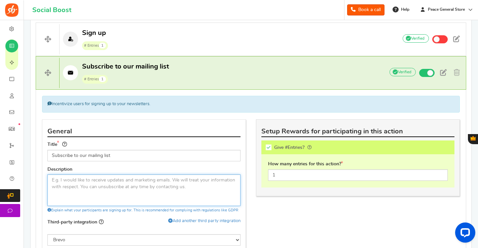
click at [180, 185] on textarea at bounding box center [143, 191] width 193 height 32
click at [221, 178] on textarea "We respect you inbox and only send inspiring news and special offers. Your data…" at bounding box center [143, 191] width 193 height 32
click at [177, 187] on textarea "We respect you inbox and only send inspiring news and special offers. Your data…" at bounding box center [143, 191] width 193 height 32
click at [84, 181] on textarea "We respect you inbox and only send inspiring news and special offers. Your data…" at bounding box center [143, 191] width 193 height 32
click at [137, 188] on textarea "We respect your inbox and only send inspiring news and special offers. Your dat…" at bounding box center [143, 191] width 193 height 32
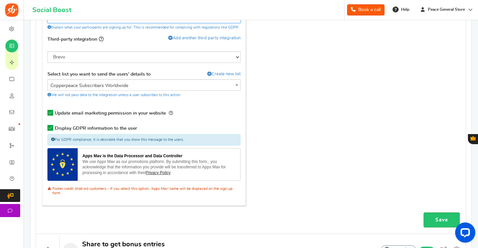
scroll to position [414, 0]
type textarea "We respect your inbox and only send inspiring news and special offers. Your dat…"
click at [438, 216] on link "Save" at bounding box center [442, 219] width 36 height 15
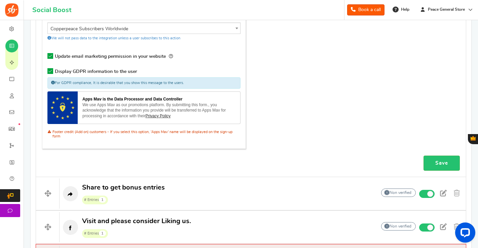
scroll to position [364, 0]
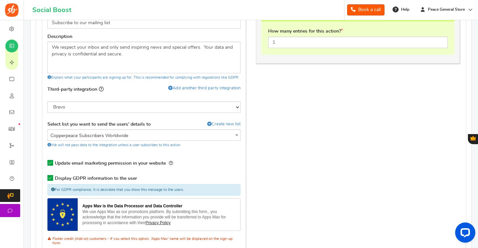
click at [140, 135] on span "Copperpeace Subscribers Worldwide" at bounding box center [144, 136] width 193 height 12
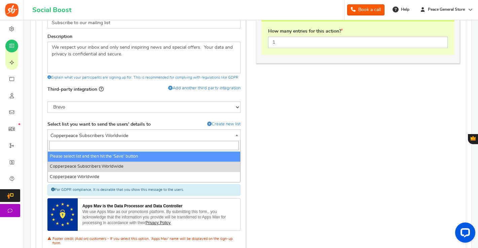
click at [146, 133] on span "Copperpeace Subscribers Worldwide" at bounding box center [144, 136] width 193 height 12
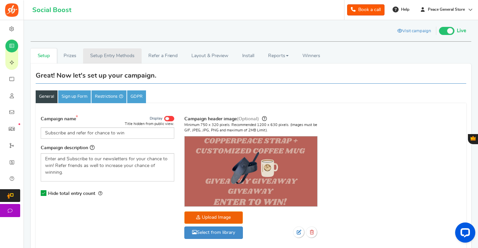
click at [111, 57] on link "Setup Entry Methods" at bounding box center [112, 55] width 58 height 15
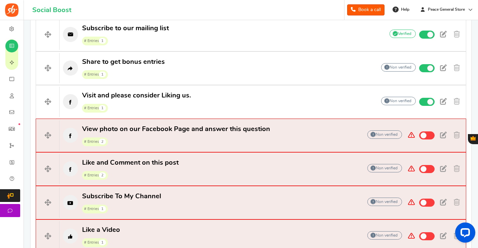
scroll to position [164, 0]
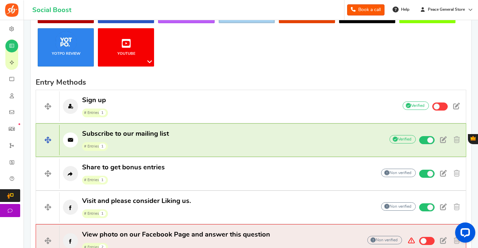
click at [325, 137] on p "Subscribe to our mailing list # Entries 1" at bounding box center [219, 141] width 318 height 22
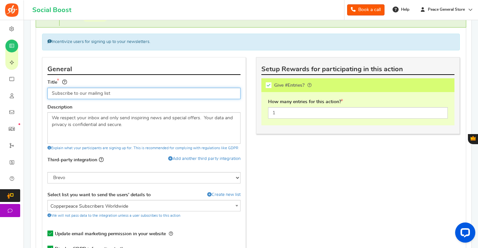
scroll to position [322, 0]
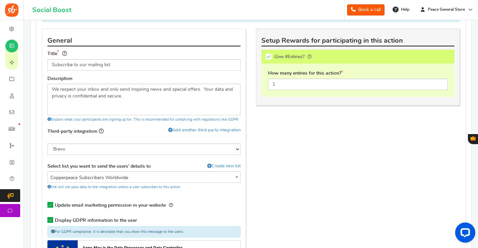
click at [199, 176] on span "Copperpeace Subscribers Worldwide" at bounding box center [144, 178] width 193 height 12
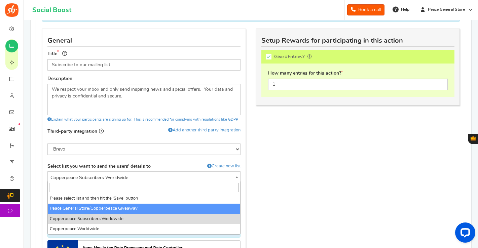
select select "4"
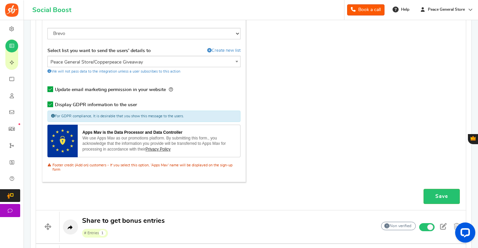
scroll to position [406, 0]
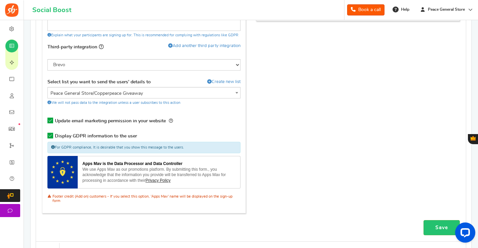
click at [51, 135] on icon at bounding box center [50, 136] width 6 height 6
click at [51, 135] on input "Display GDPR information to the user" at bounding box center [51, 137] width 7 height 7
checkbox input "false"
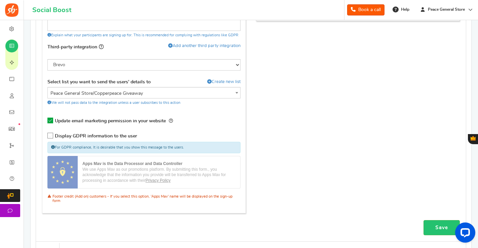
click at [54, 146] on span at bounding box center [53, 147] width 4 height 4
click at [441, 224] on link "Save" at bounding box center [442, 227] width 36 height 15
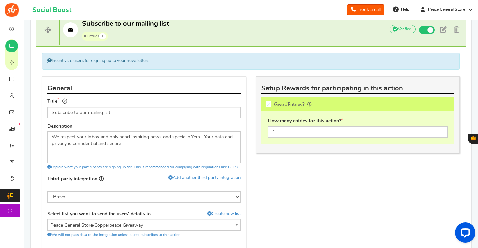
scroll to position [485, 0]
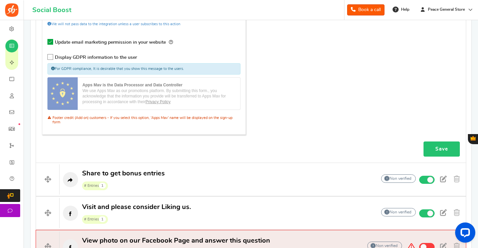
click at [449, 145] on link "Save" at bounding box center [442, 149] width 36 height 15
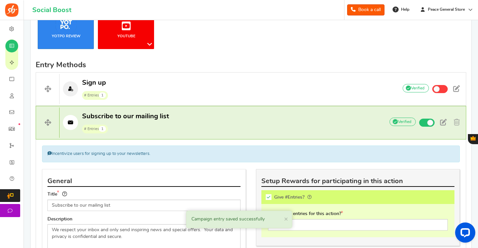
scroll to position [174, 0]
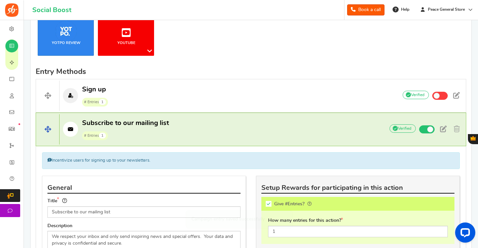
click at [47, 133] on span at bounding box center [47, 129] width 23 height 30
